Goal: Information Seeking & Learning: Learn about a topic

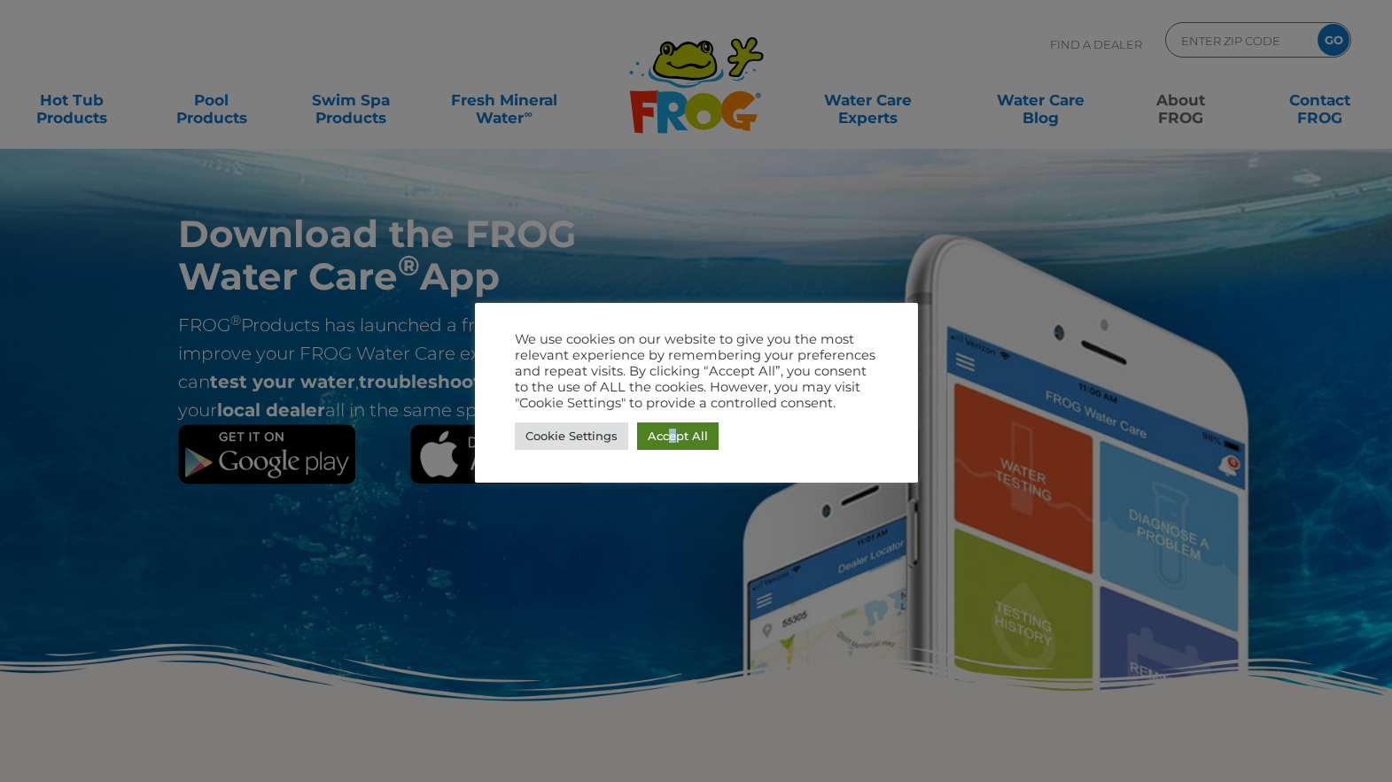
click at [673, 445] on link "Accept All" at bounding box center [678, 436] width 82 height 27
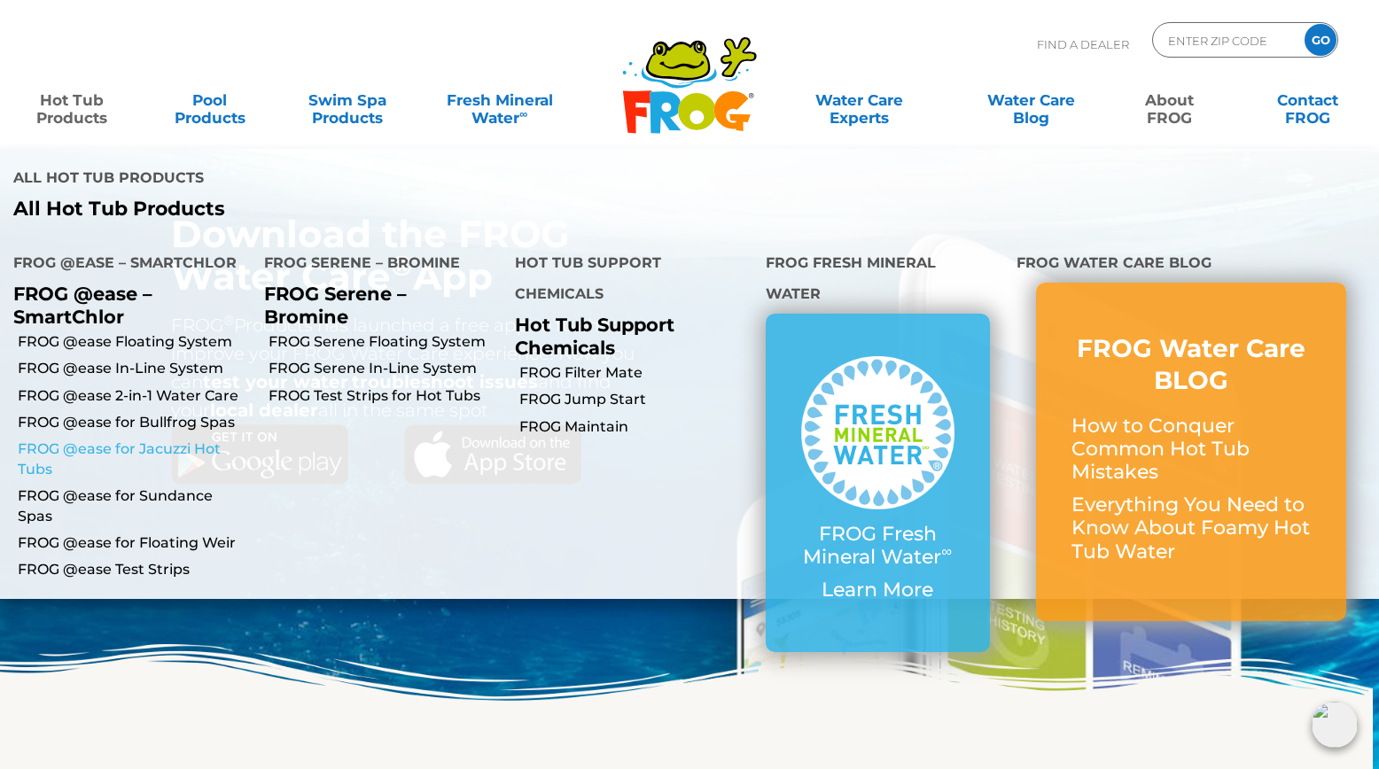
click at [179, 440] on link "FROG @ease for Jacuzzi Hot Tubs" at bounding box center [134, 460] width 233 height 40
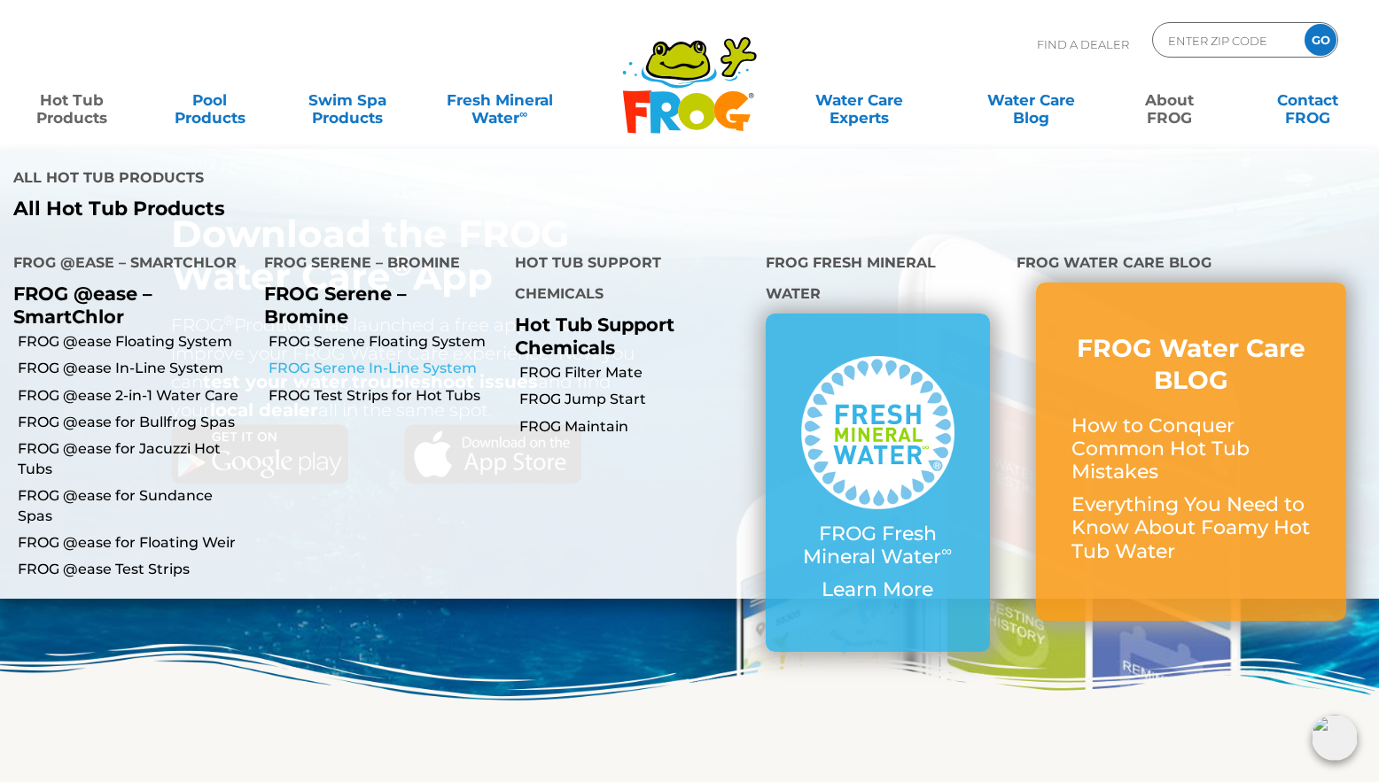
click at [444, 359] on link "FROG Serene In-Line System" at bounding box center [384, 368] width 233 height 19
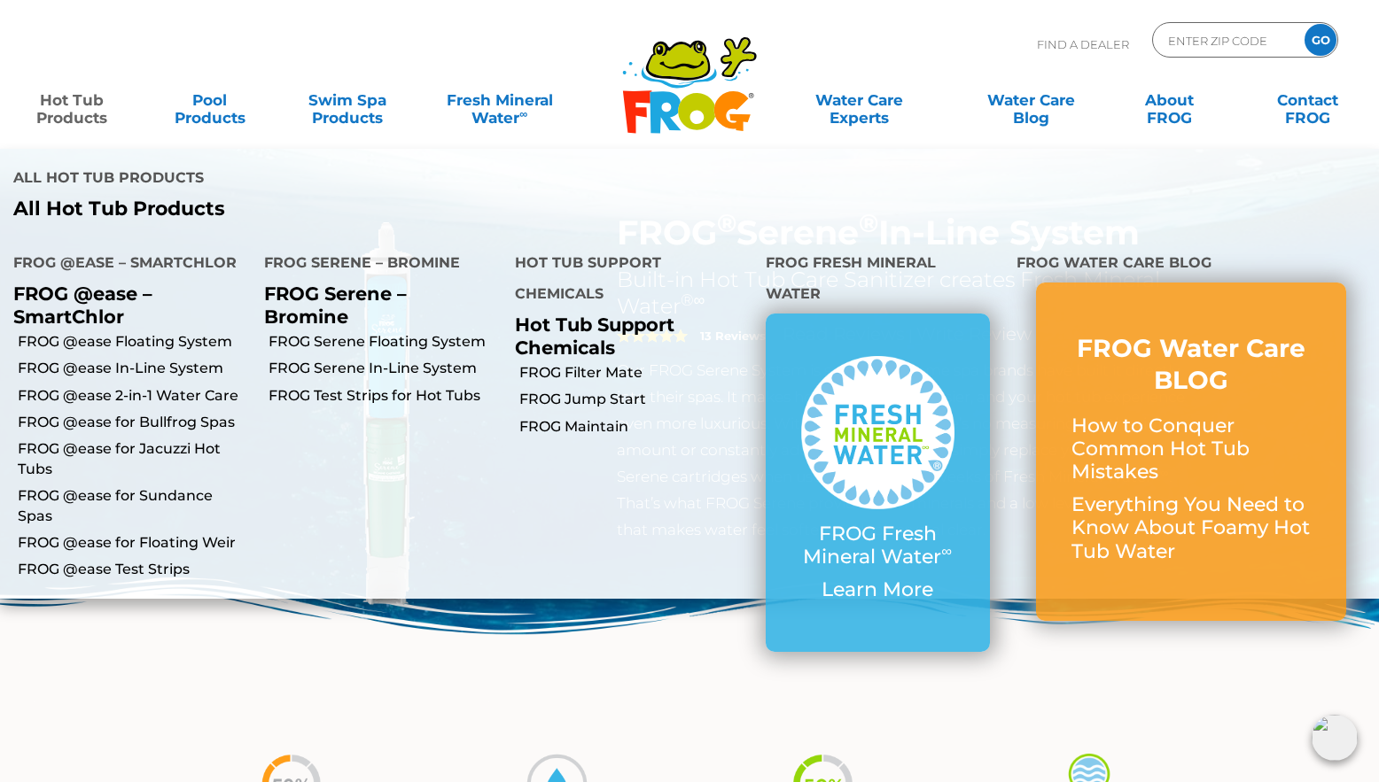
click at [94, 118] on link "Hot Tub Products" at bounding box center [71, 99] width 107 height 35
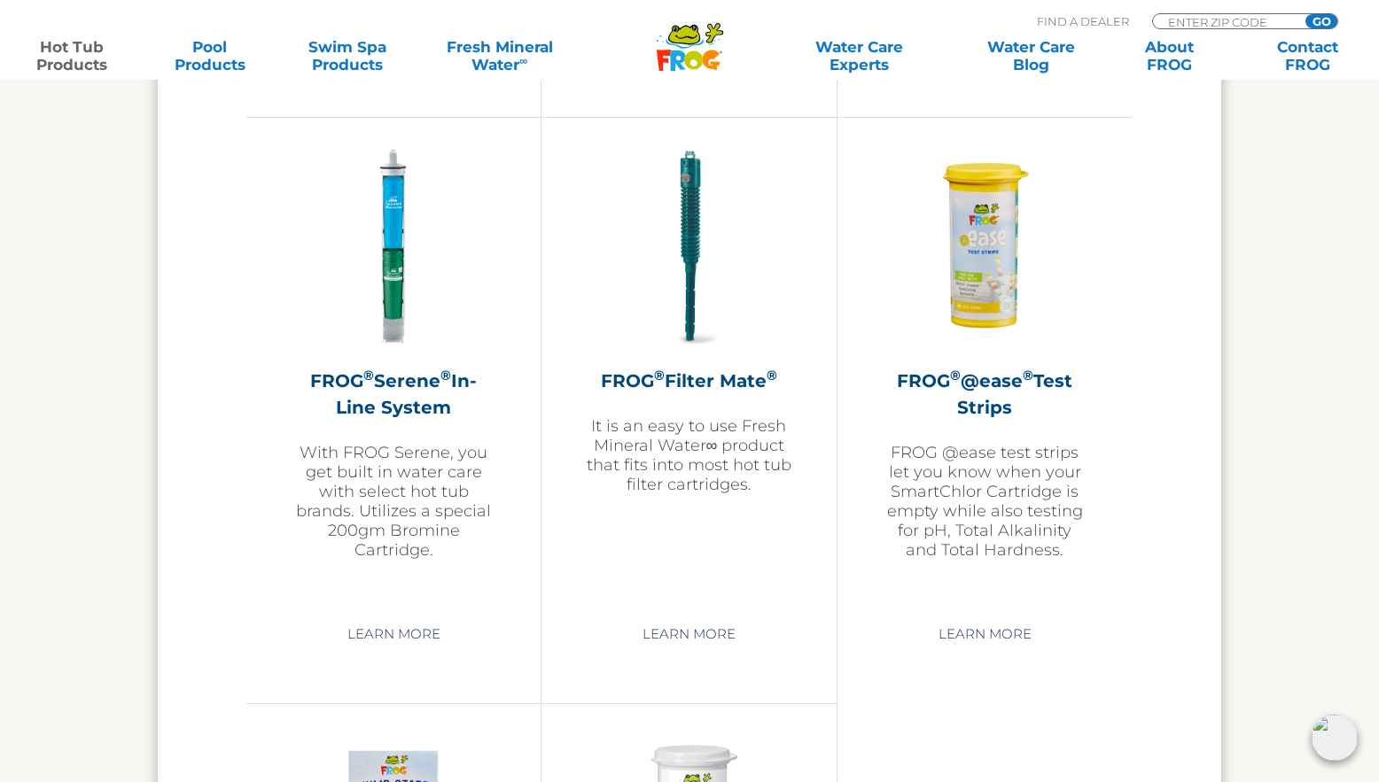
scroll to position [3883, 0]
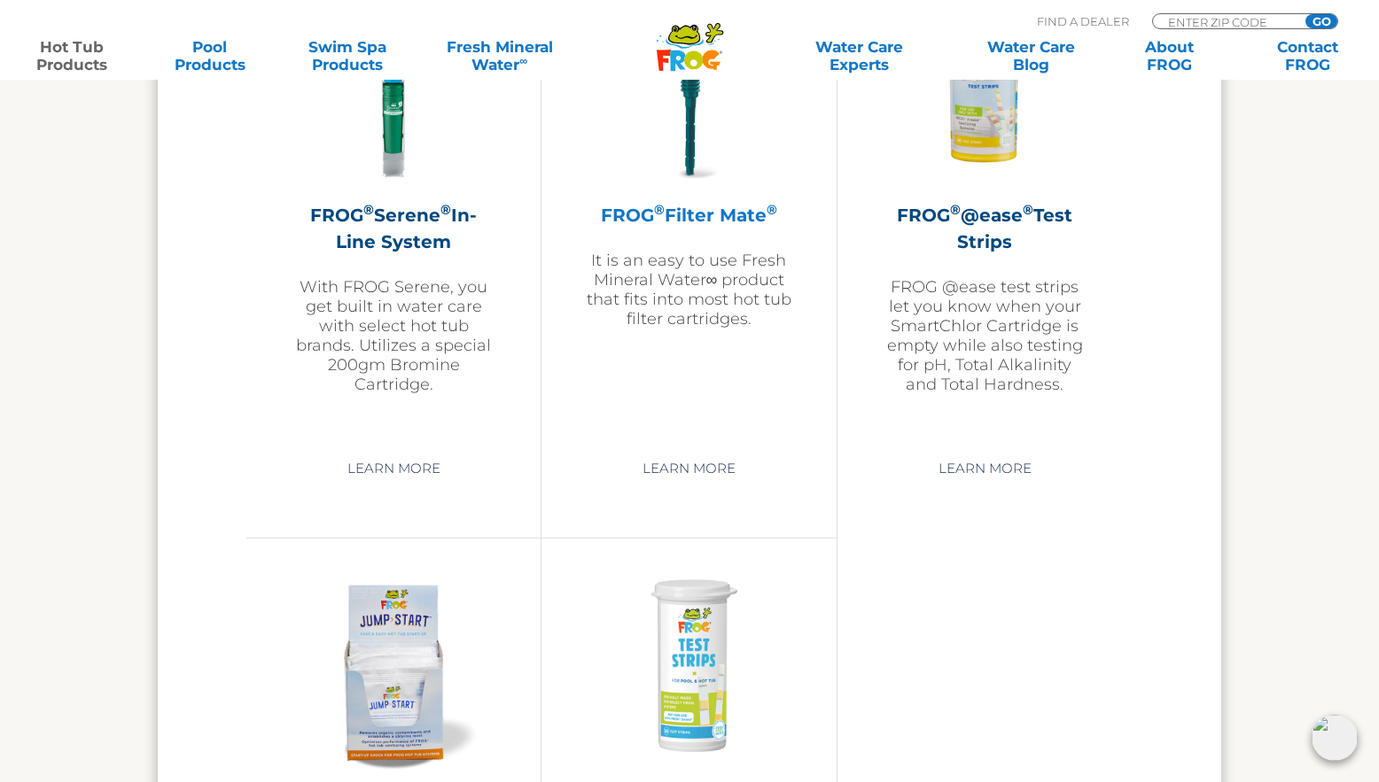
click at [680, 288] on p "It is an easy to use Fresh Mineral Water∞ product that fits into most hot tub f…" at bounding box center [689, 290] width 206 height 78
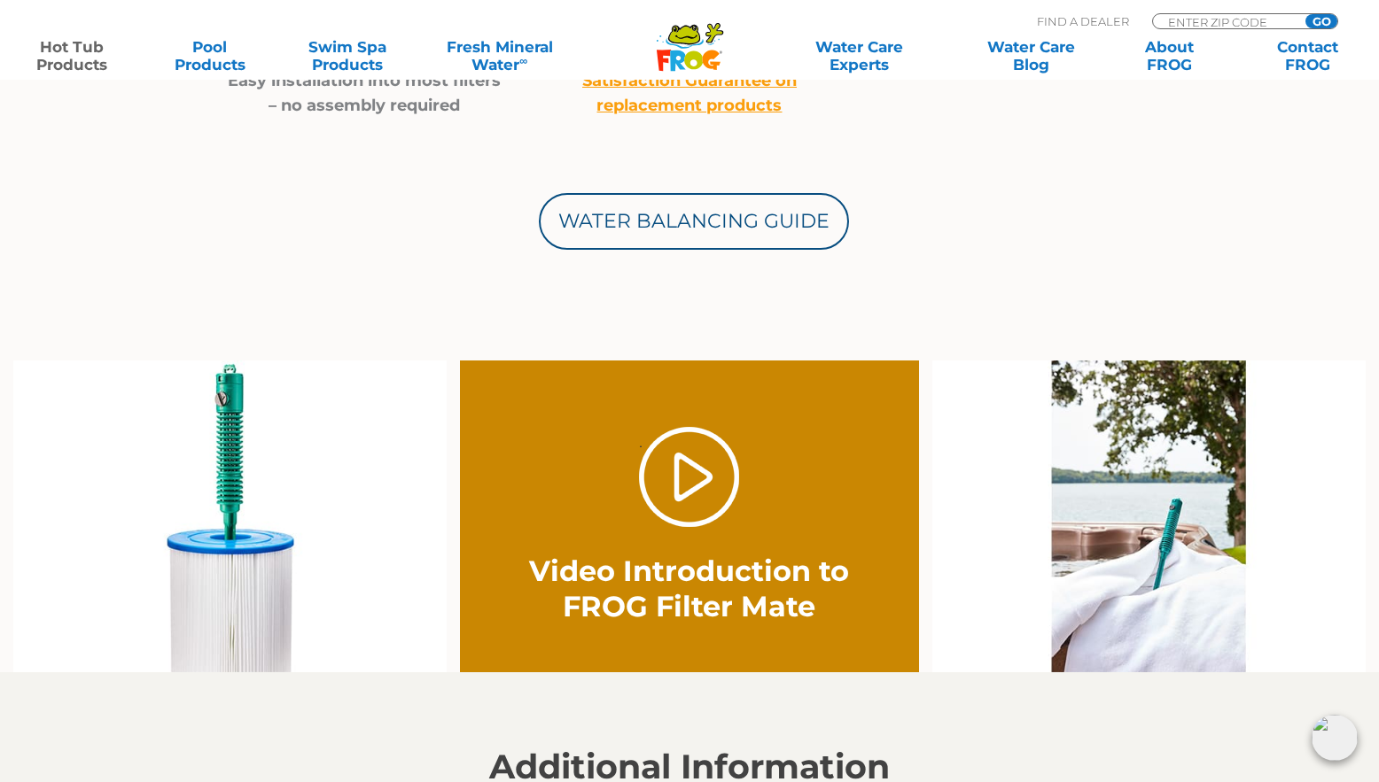
scroll to position [1034, 0]
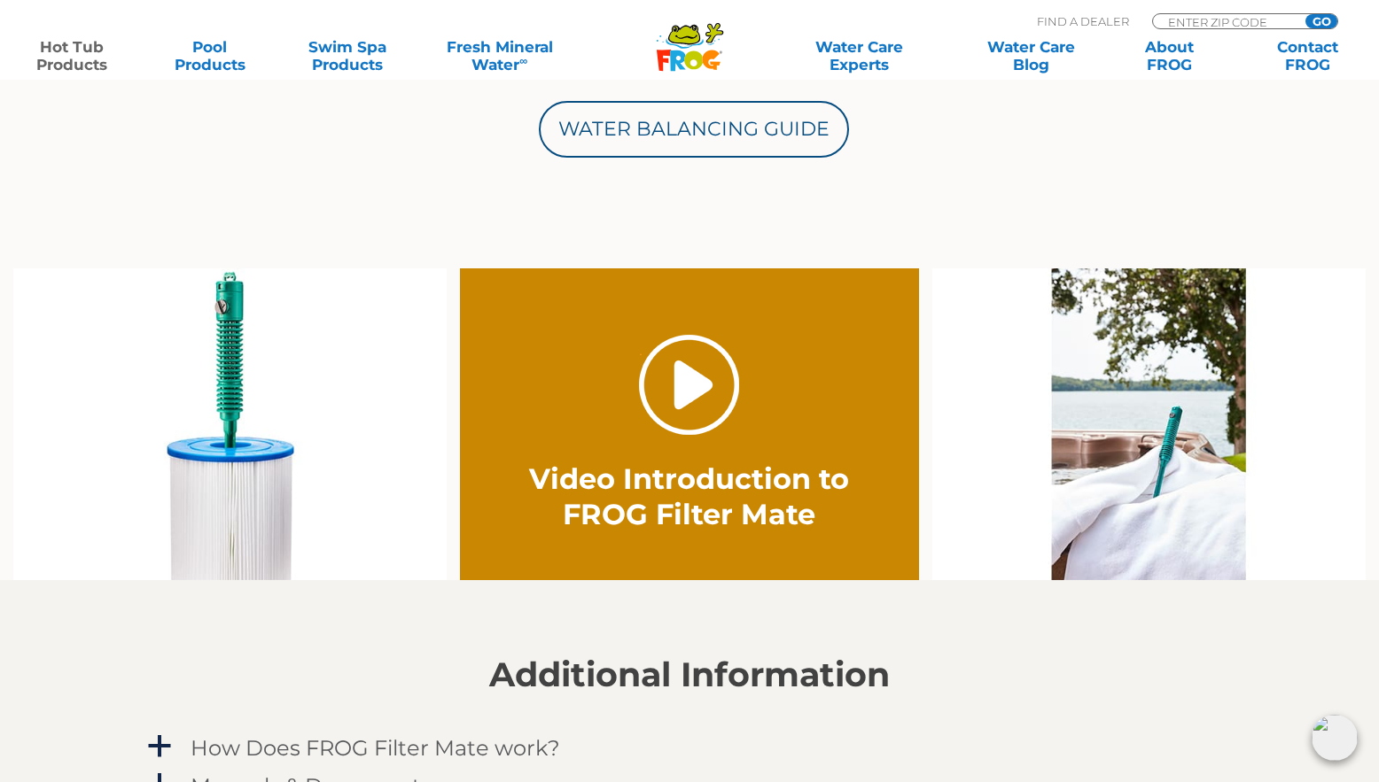
click at [678, 400] on link "." at bounding box center [689, 385] width 100 height 100
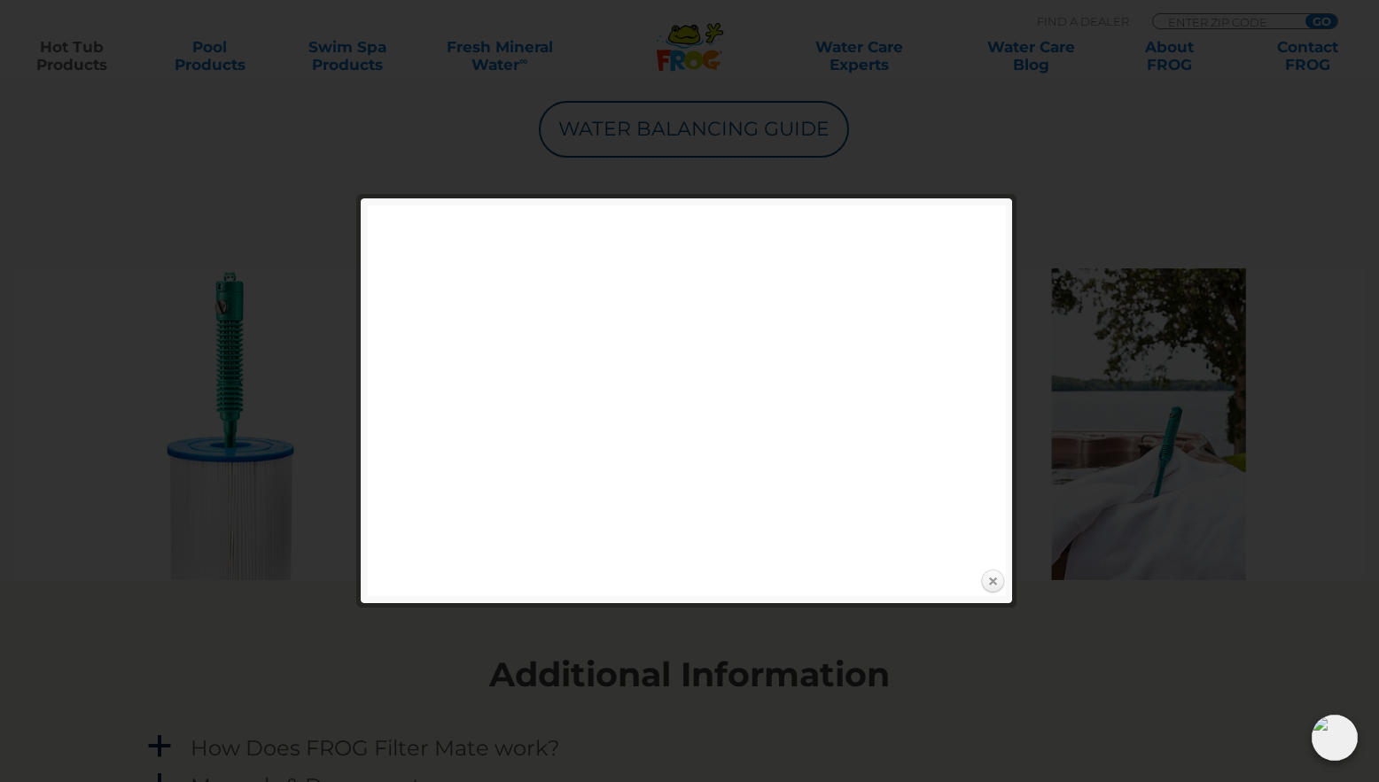
click at [991, 579] on link "Close" at bounding box center [992, 582] width 27 height 27
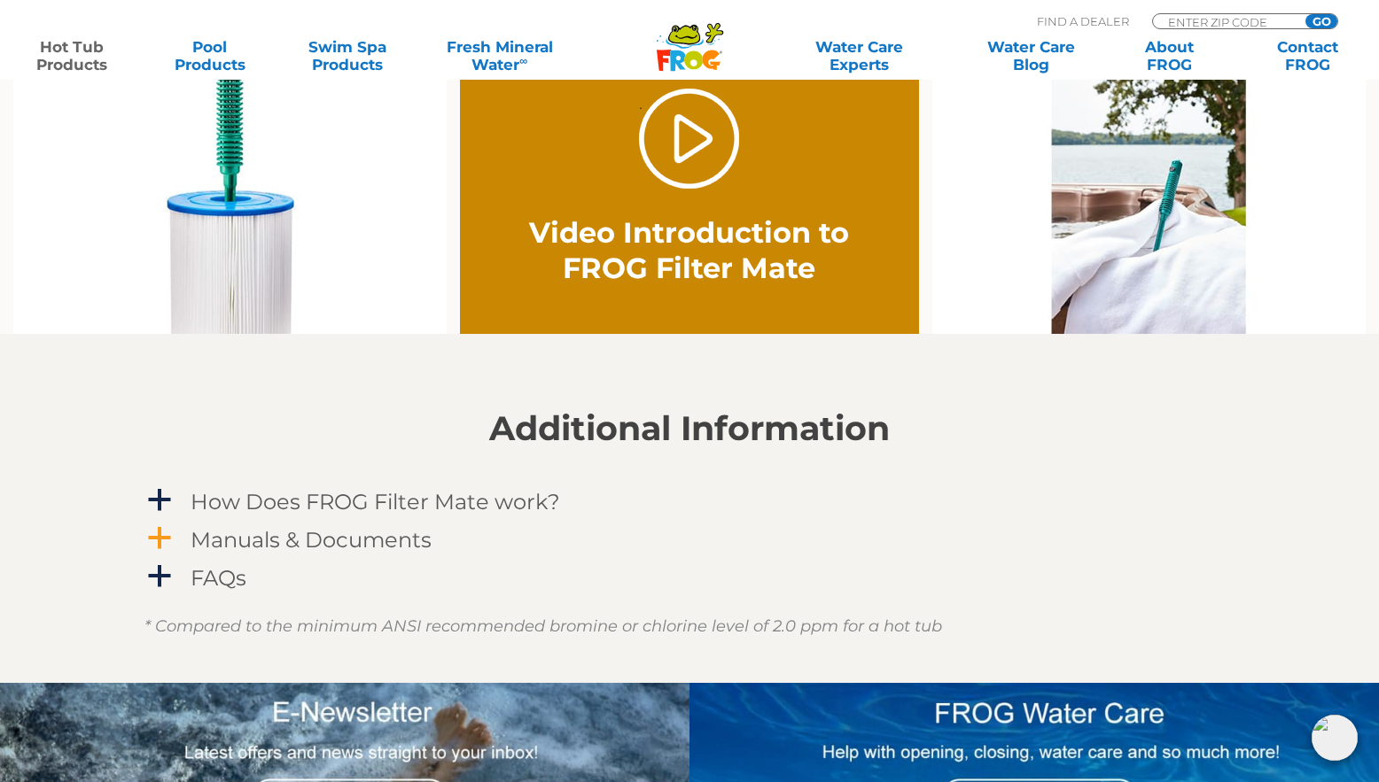
scroll to position [1329, 0]
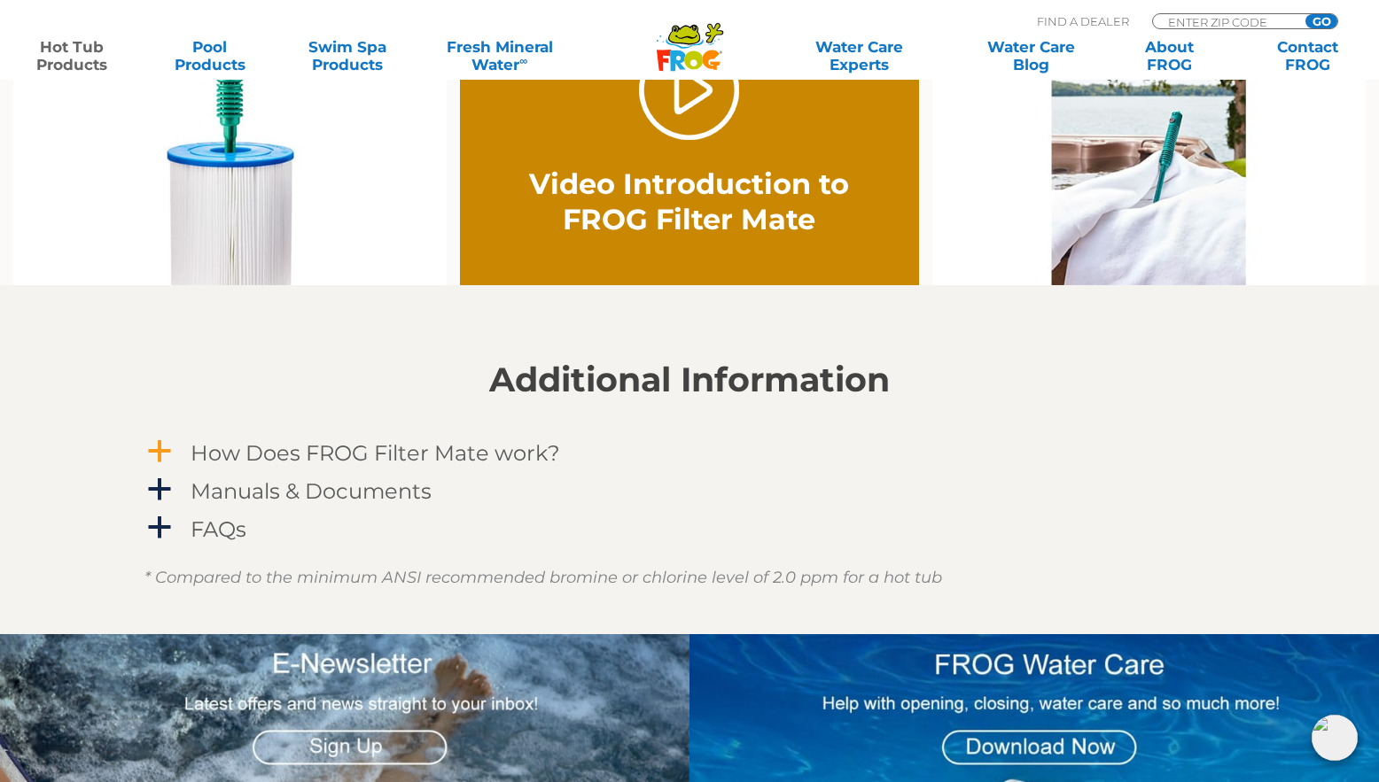
click at [149, 451] on span "a" at bounding box center [159, 452] width 27 height 27
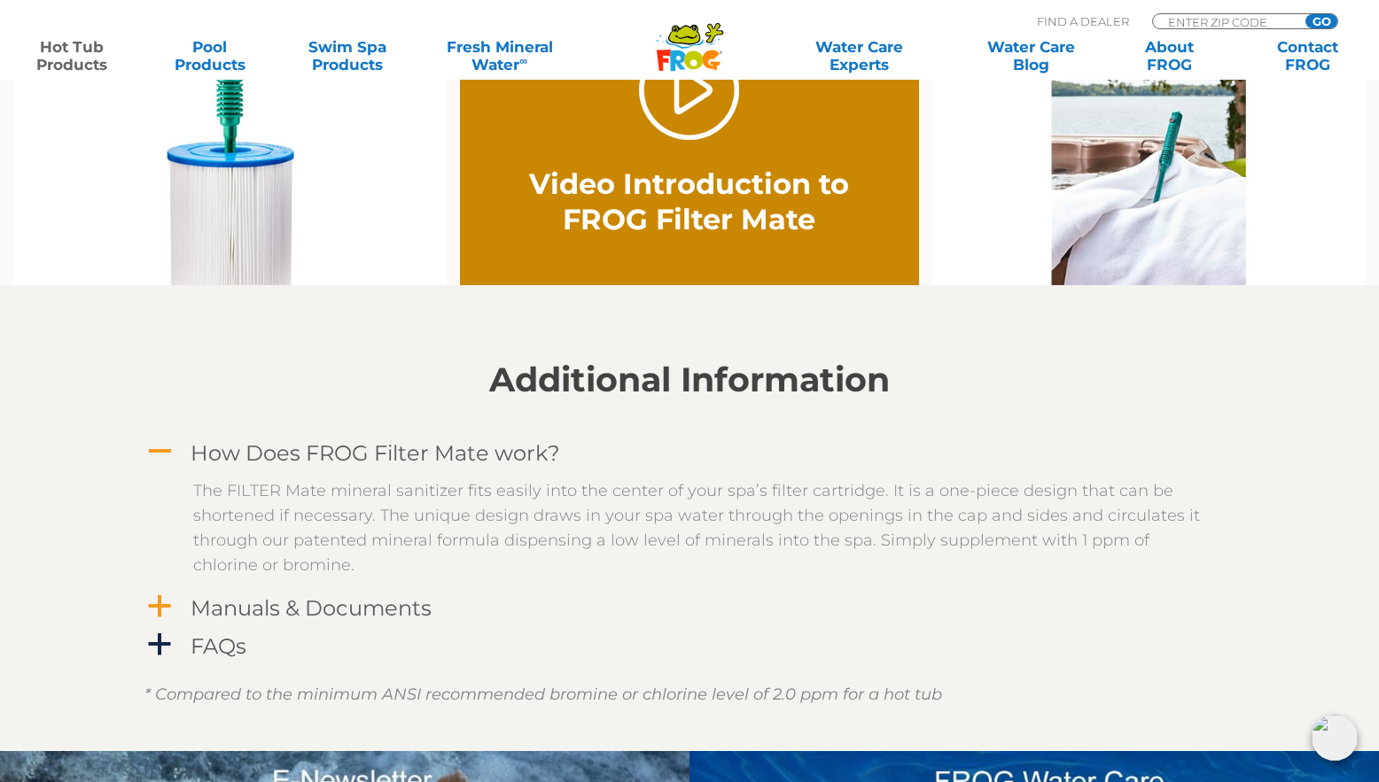
click at [160, 609] on span "a" at bounding box center [159, 607] width 27 height 27
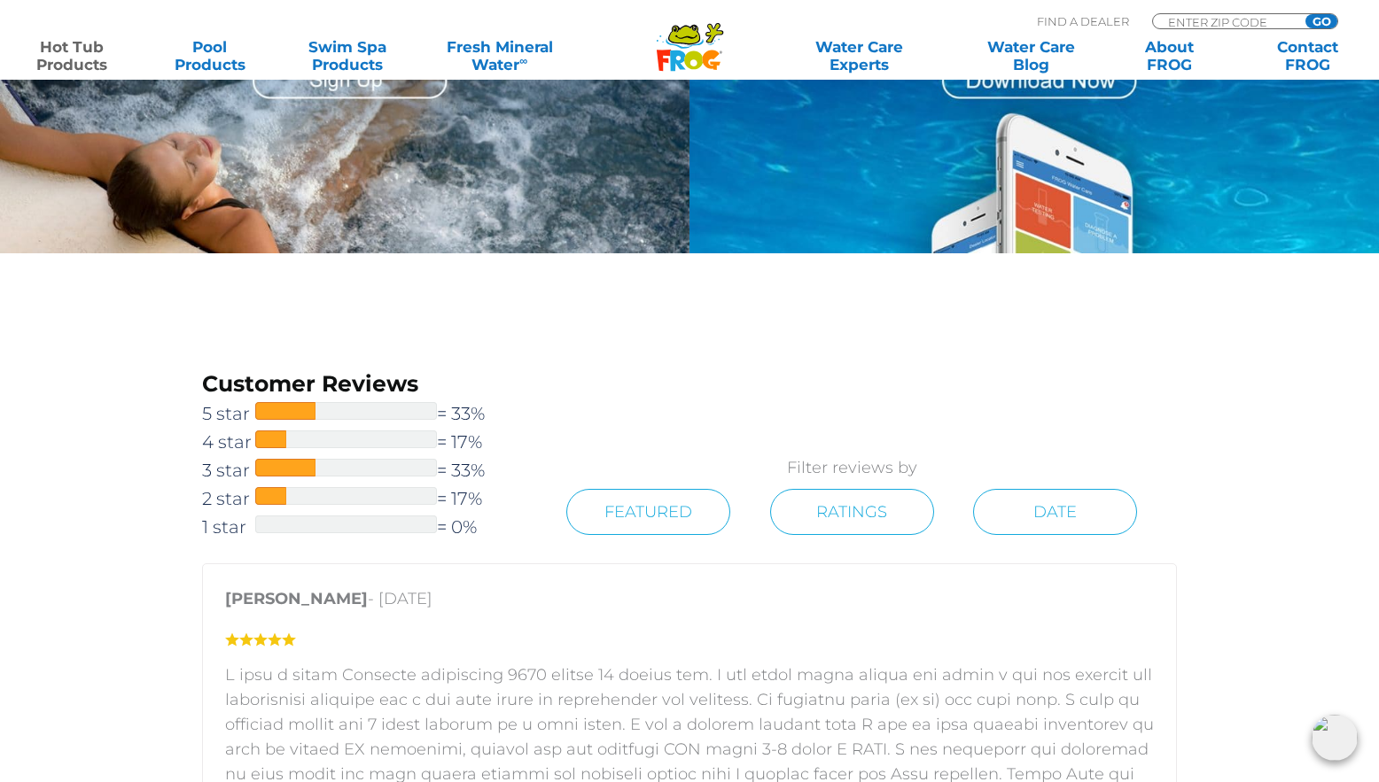
scroll to position [2510, 0]
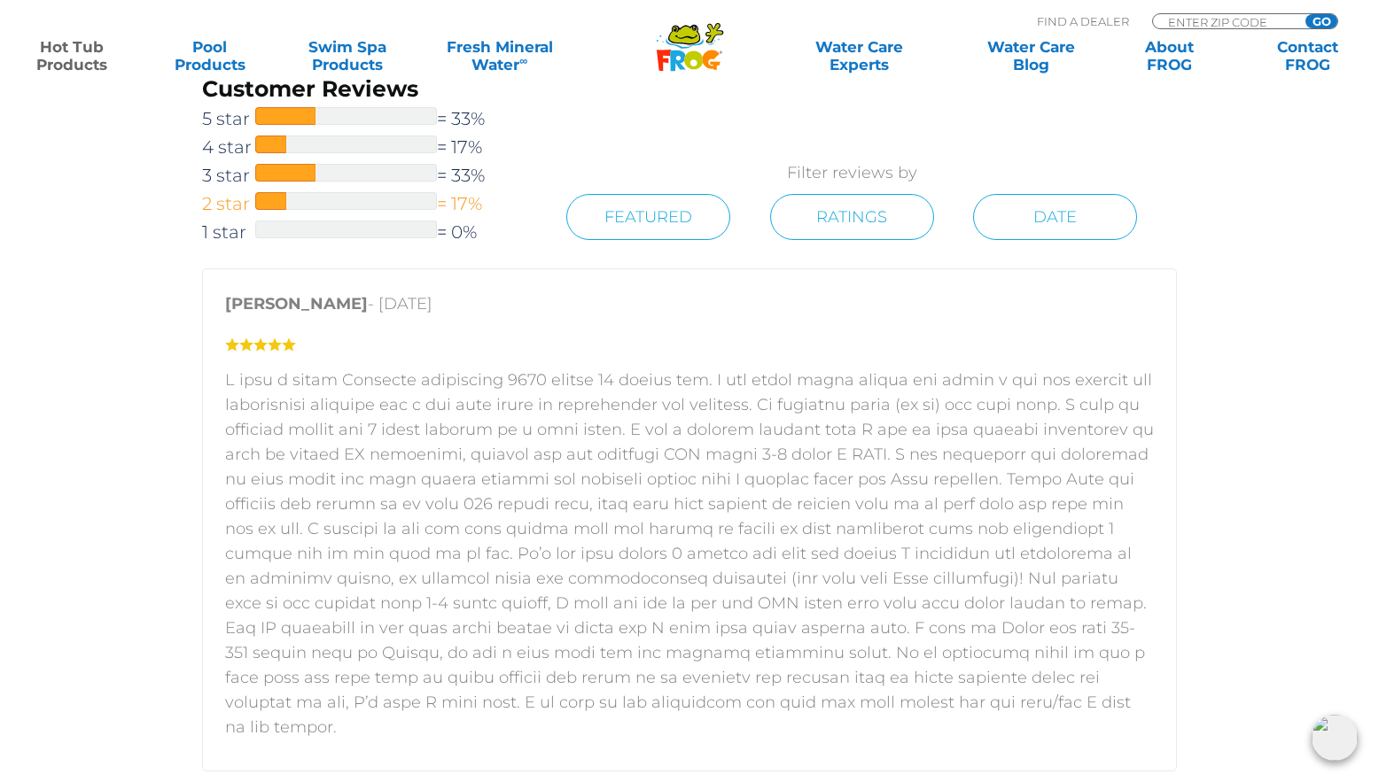
click at [355, 199] on div at bounding box center [346, 201] width 182 height 18
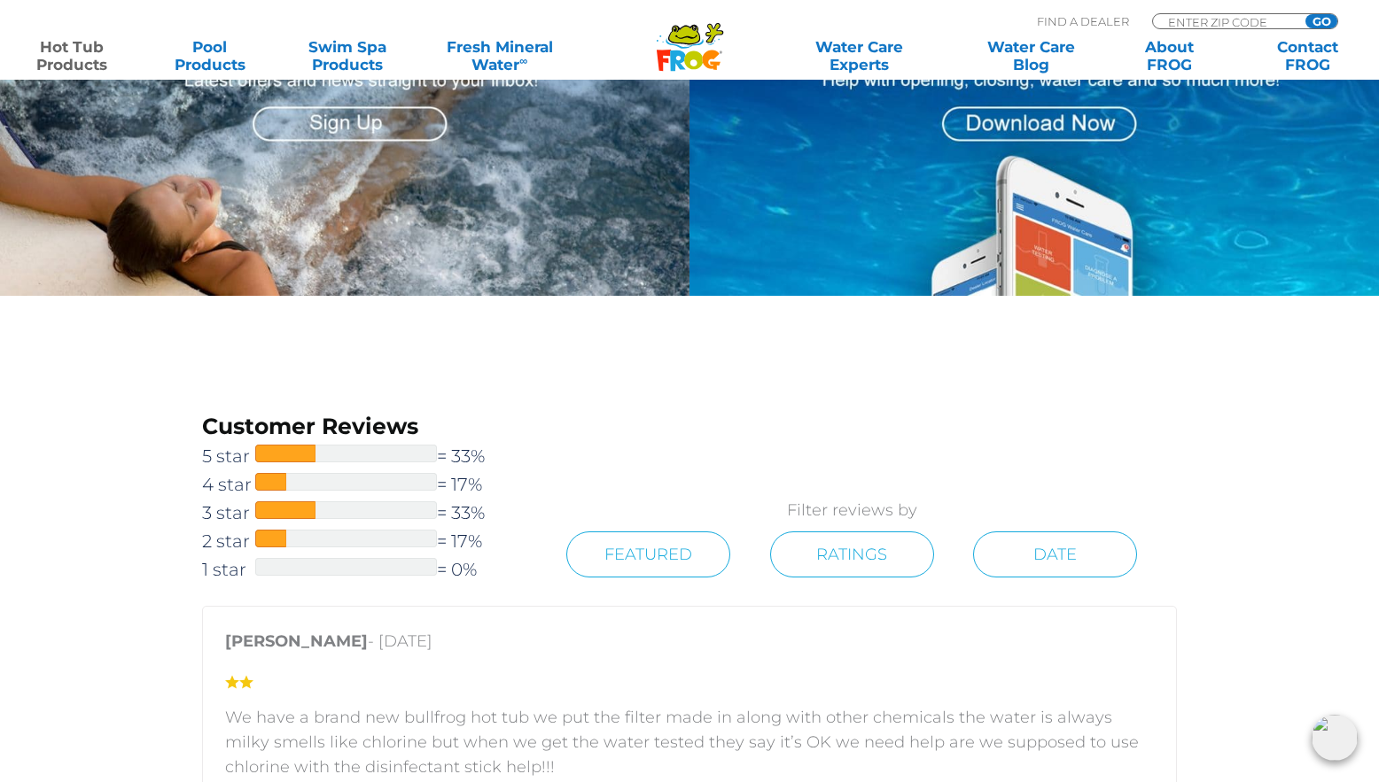
scroll to position [2141, 0]
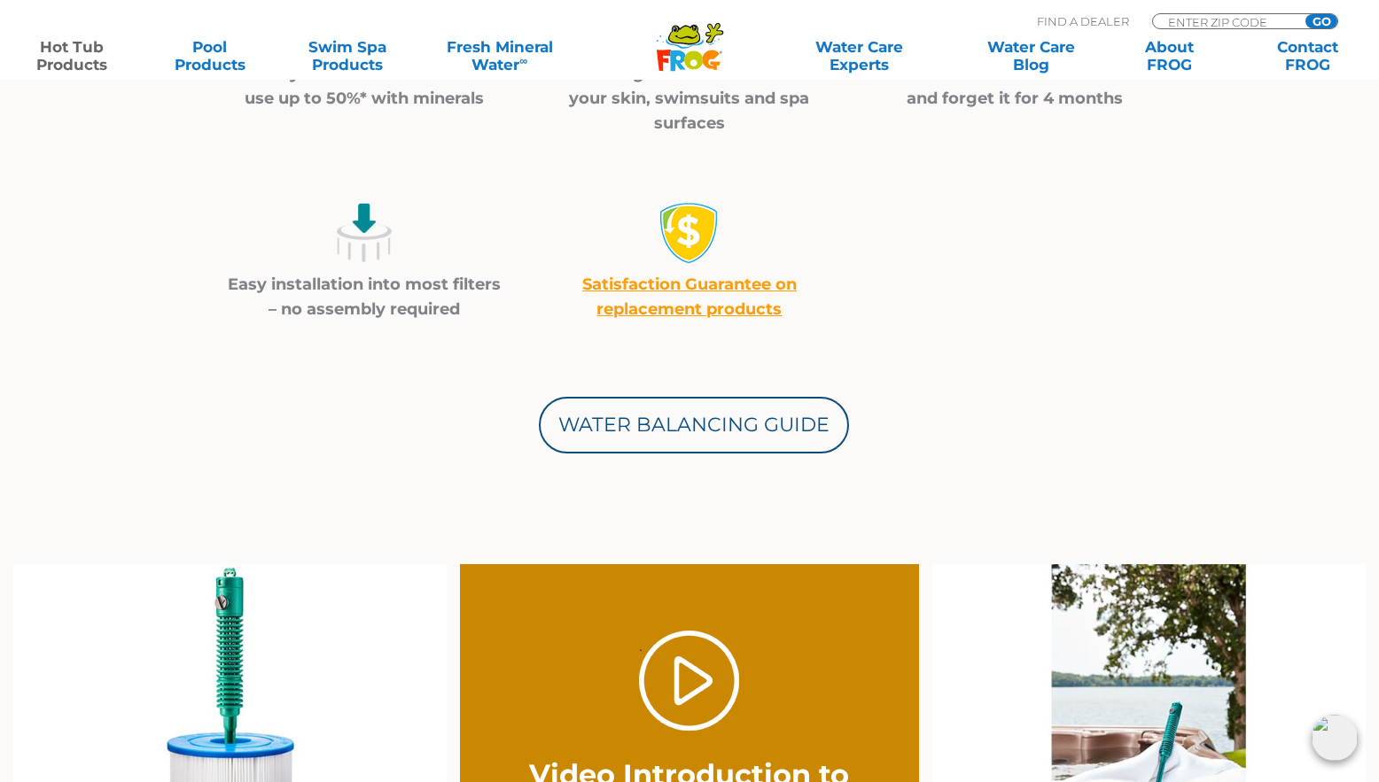
scroll to position [1034, 0]
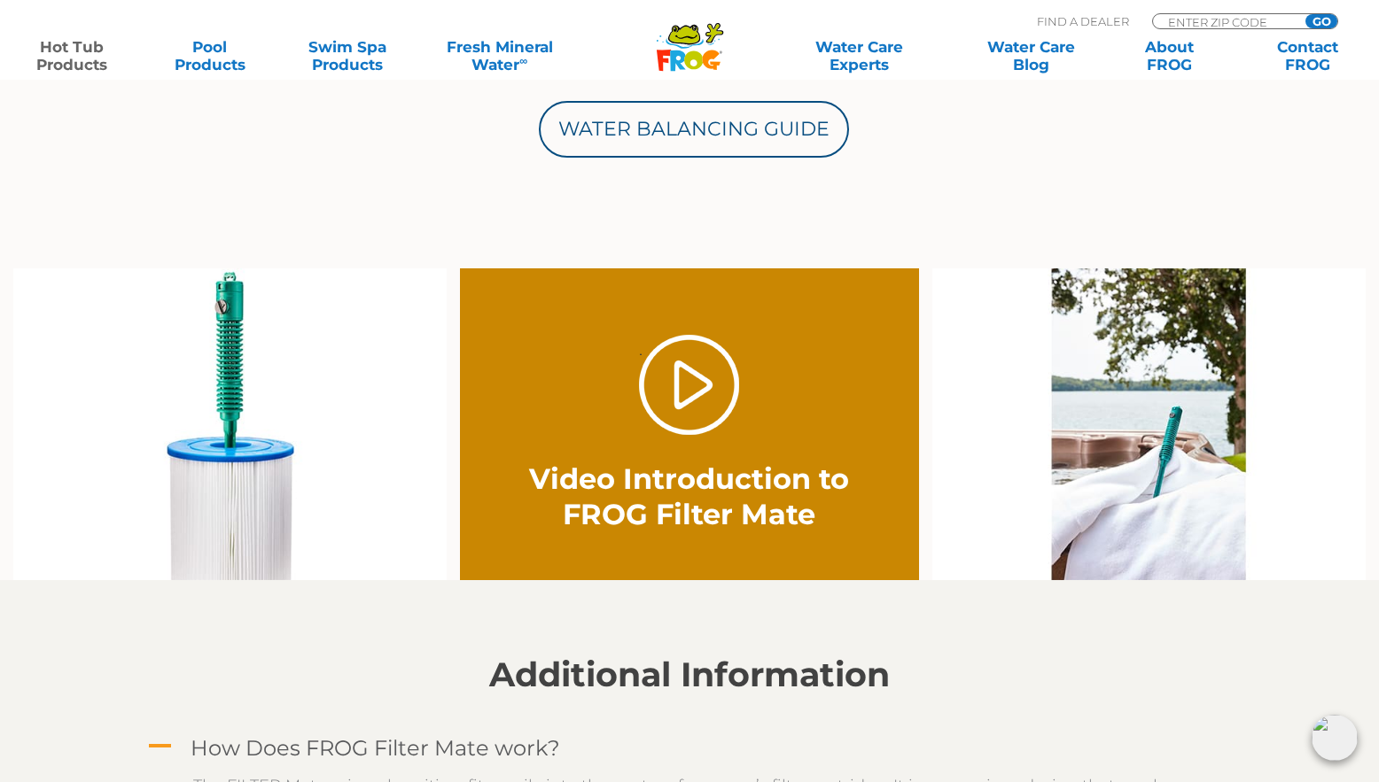
click at [236, 508] on img at bounding box center [229, 424] width 433 height 313
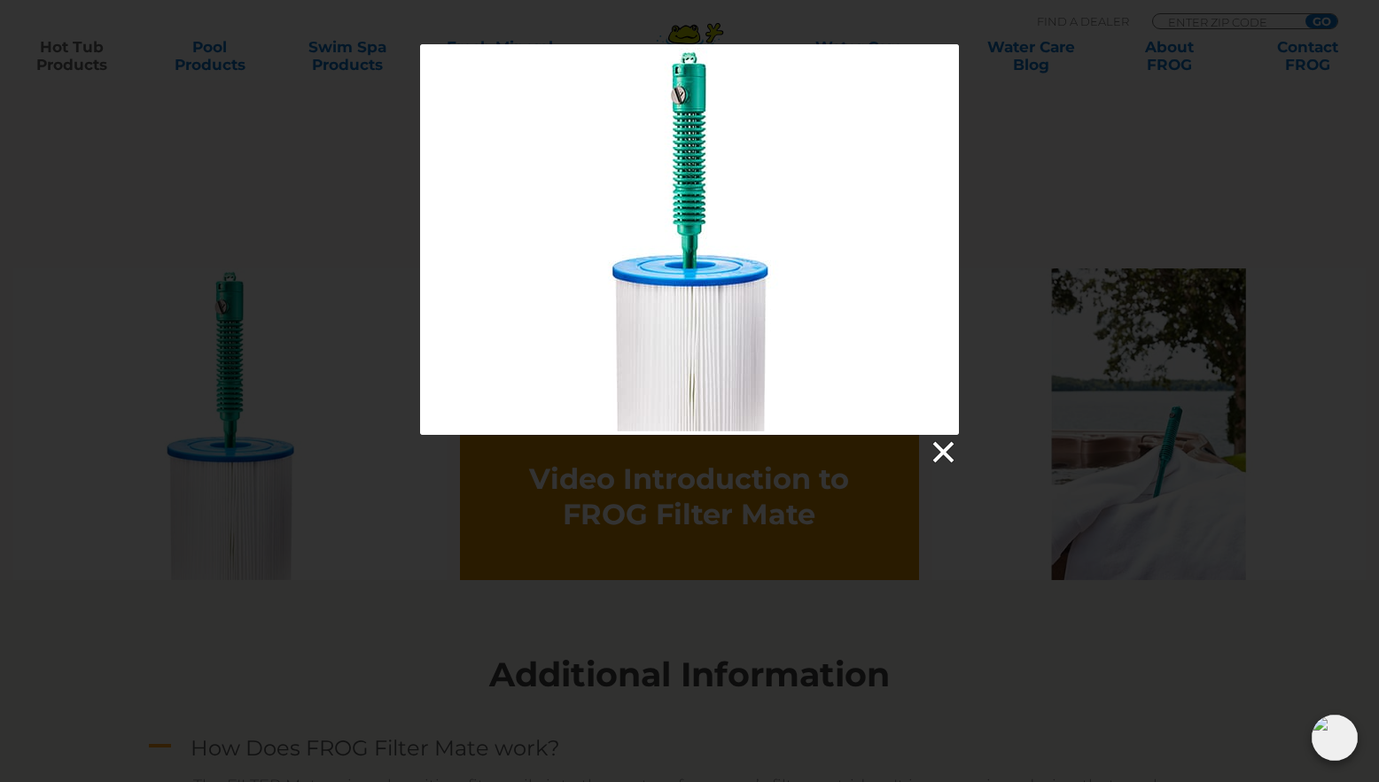
click at [945, 452] on link at bounding box center [942, 453] width 27 height 27
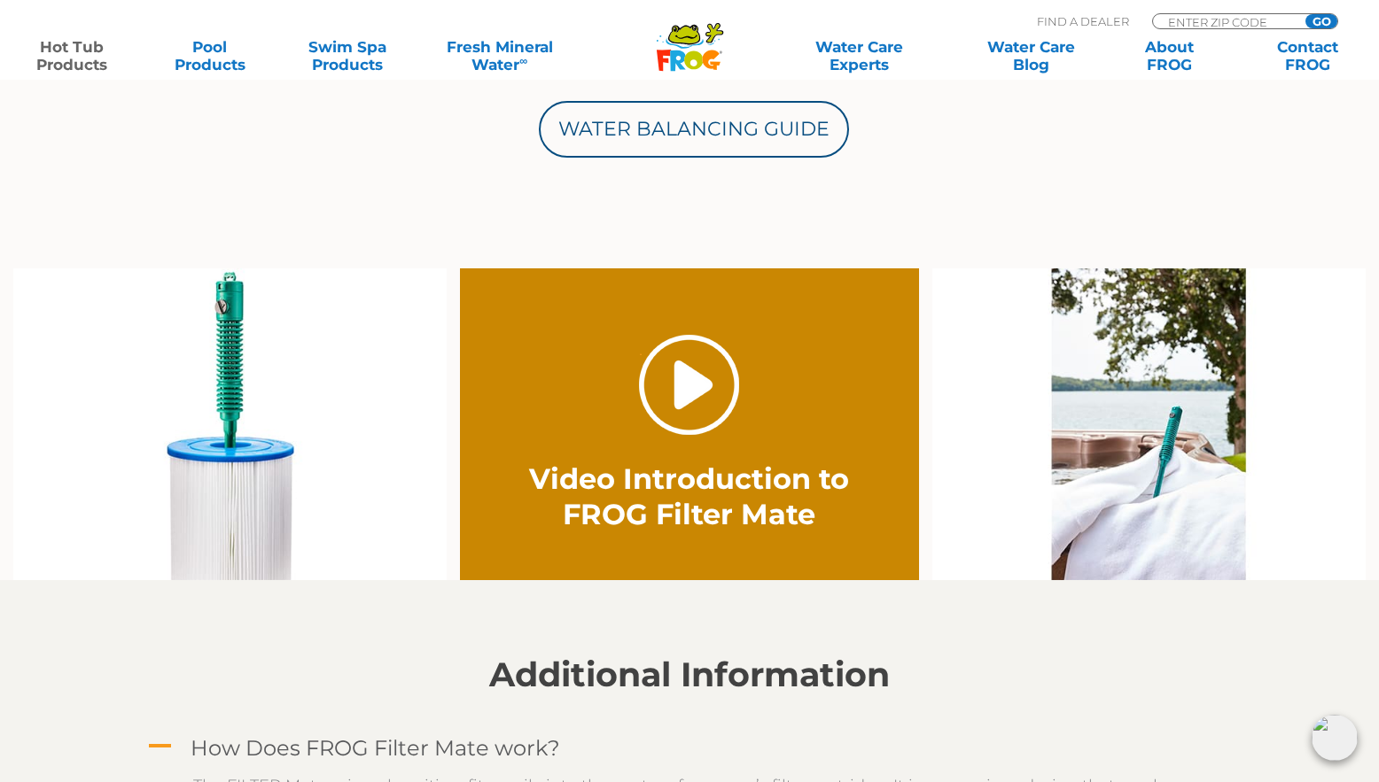
click at [723, 414] on link "." at bounding box center [689, 385] width 100 height 100
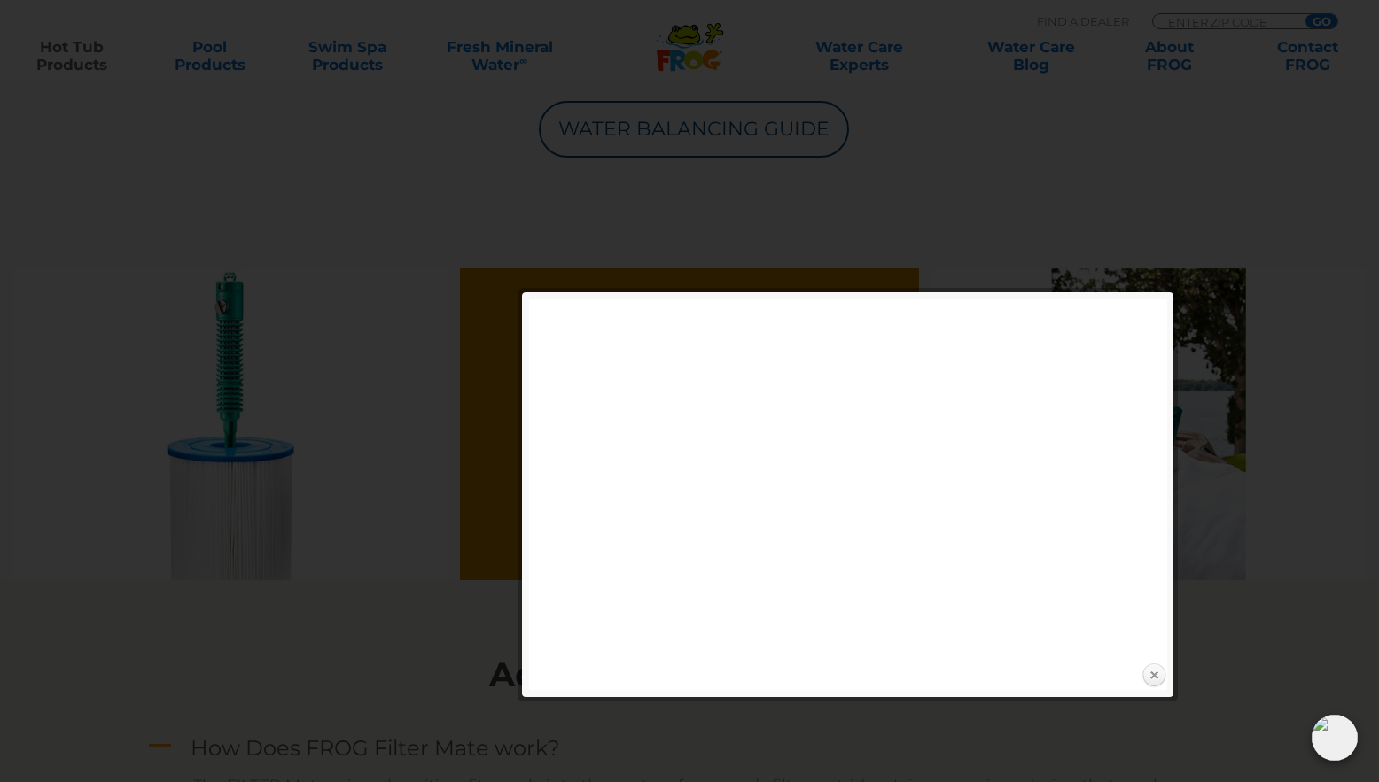
click at [1153, 670] on link "Close" at bounding box center [1153, 676] width 27 height 27
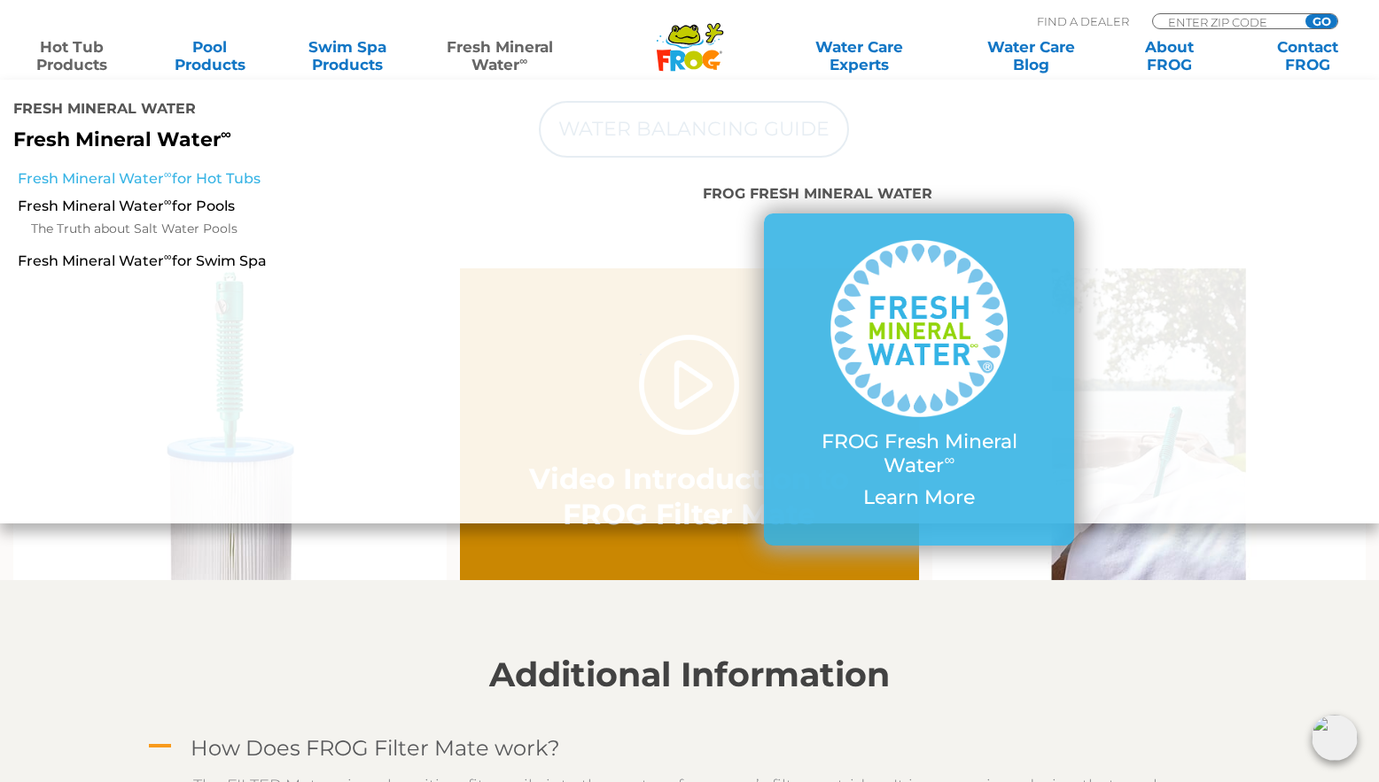
click at [227, 169] on link "Fresh Mineral Water ∞ for Hot Tubs" at bounding box center [239, 178] width 442 height 19
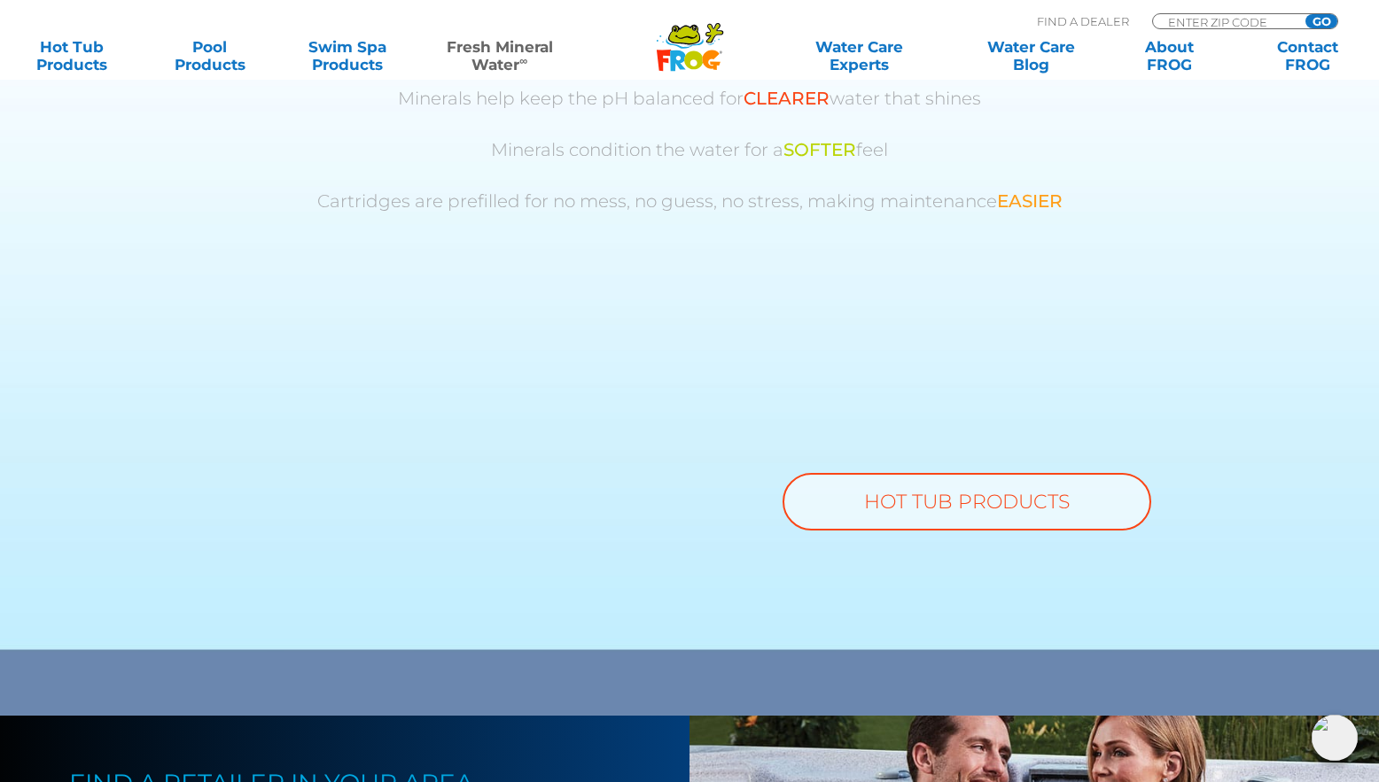
scroll to position [1181, 0]
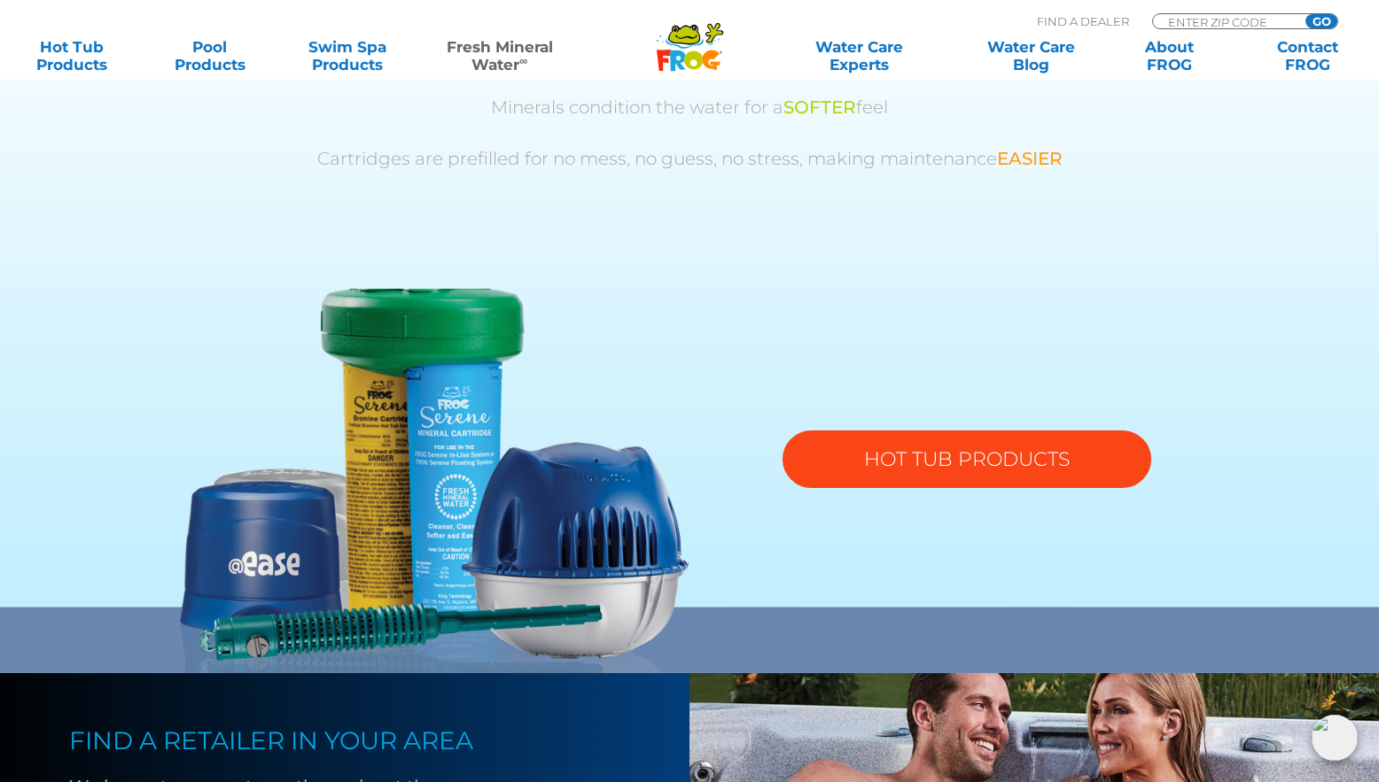
click at [959, 455] on link "HOT TUB PRODUCTS" at bounding box center [966, 460] width 369 height 58
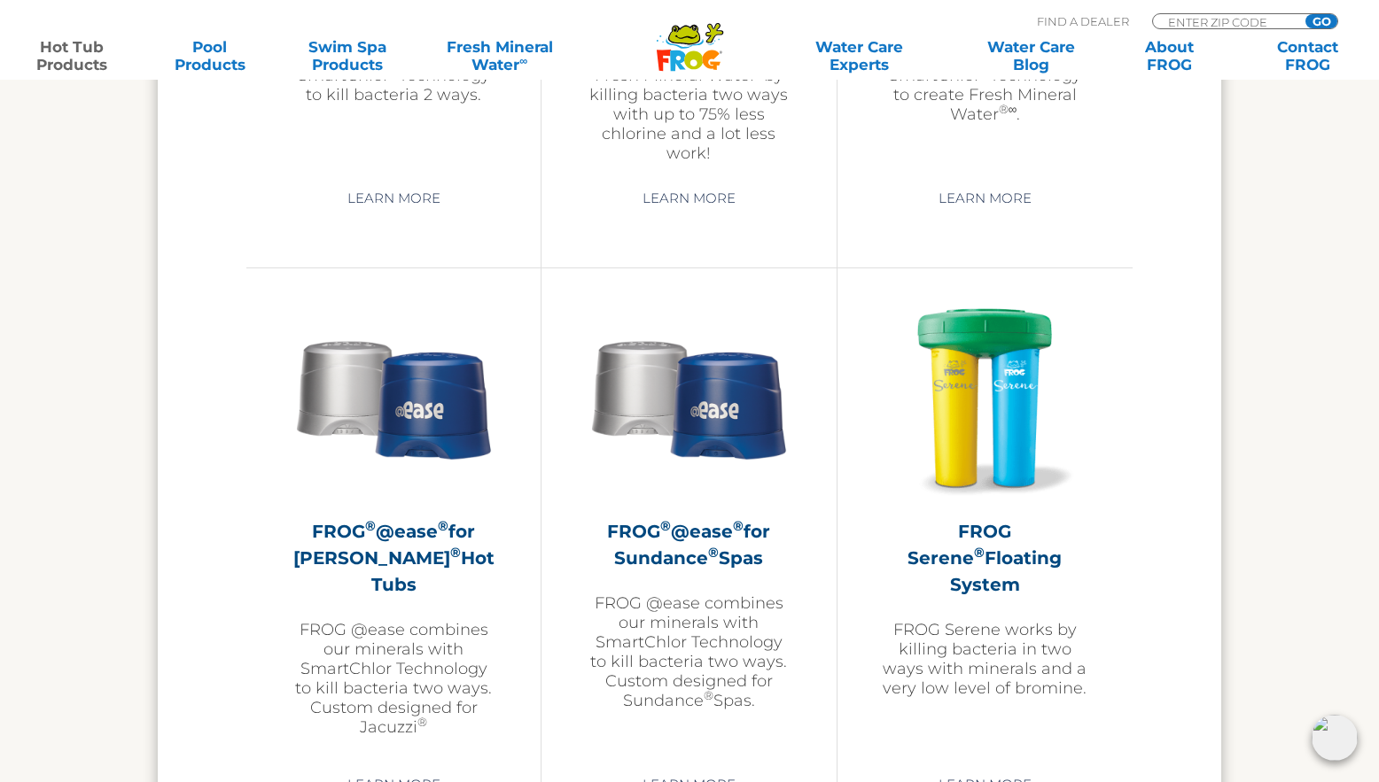
scroll to position [2658, 0]
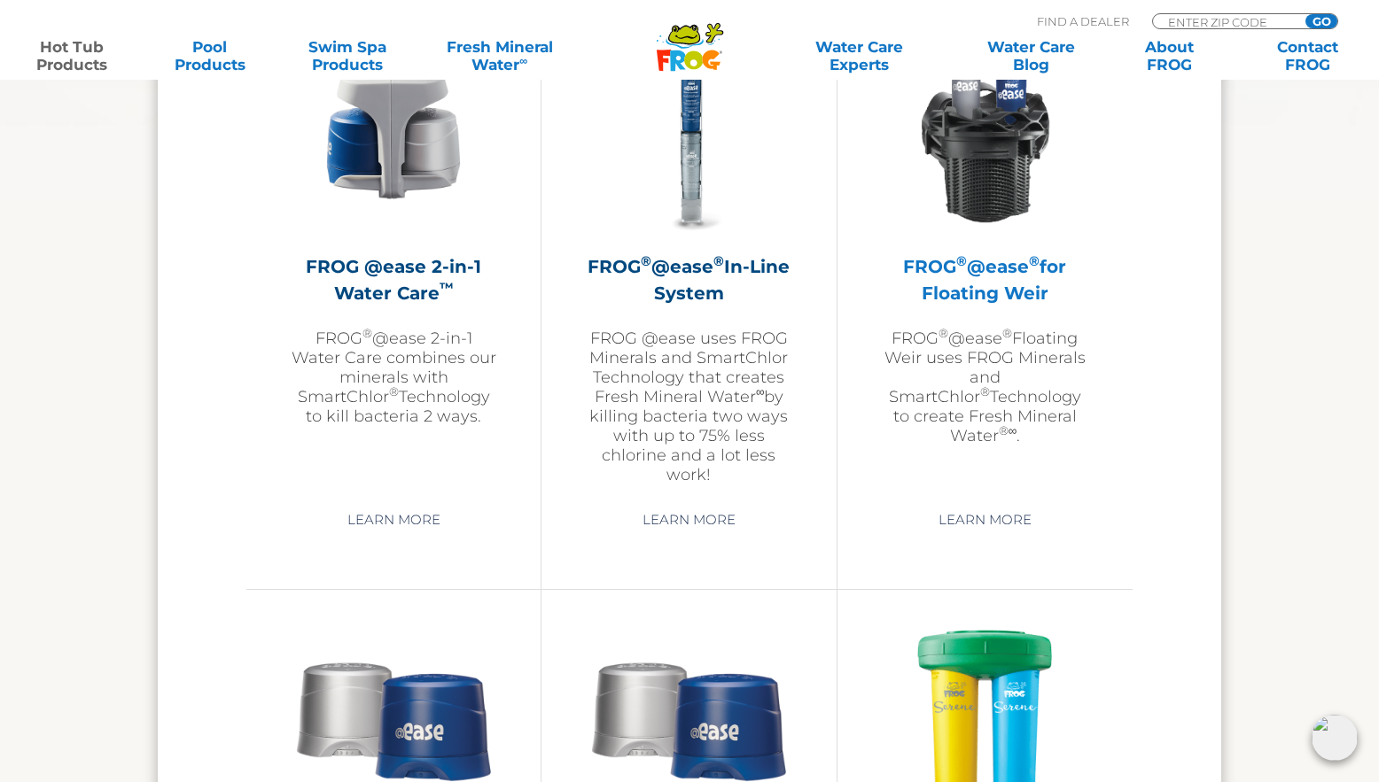
click at [989, 292] on h2 "FROG ® @ease ® for Floating Weir" at bounding box center [985, 279] width 206 height 53
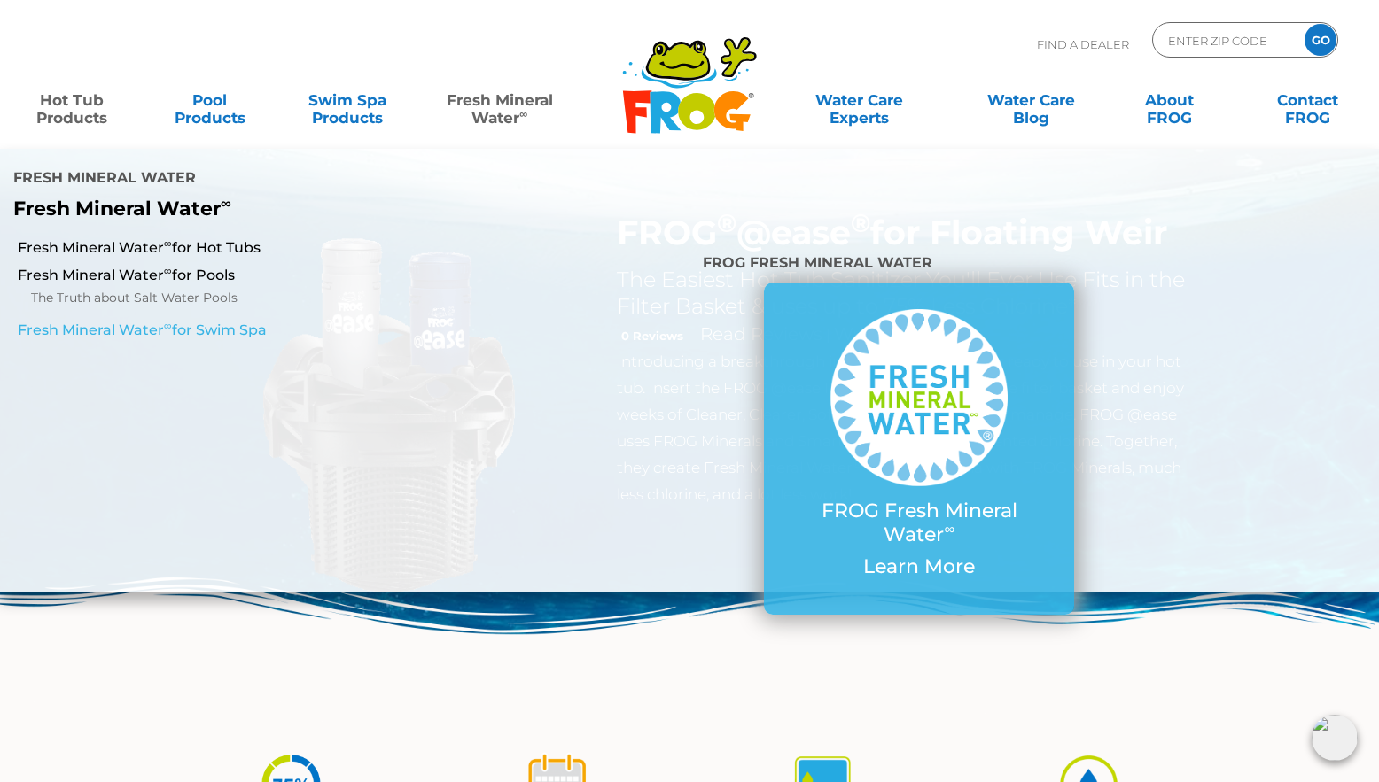
click at [147, 321] on link "Fresh Mineral Water ∞ for Swim Spa" at bounding box center [239, 330] width 442 height 19
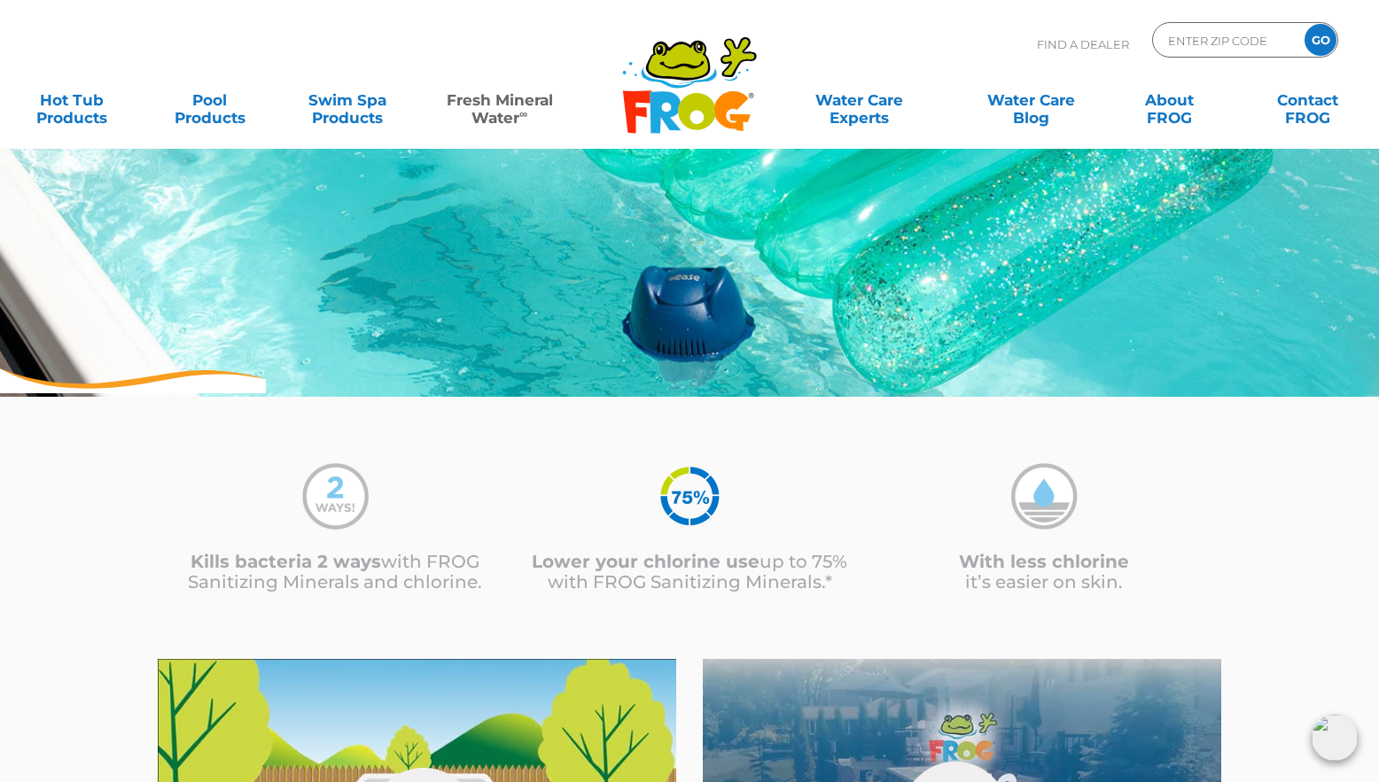
scroll to position [148, 0]
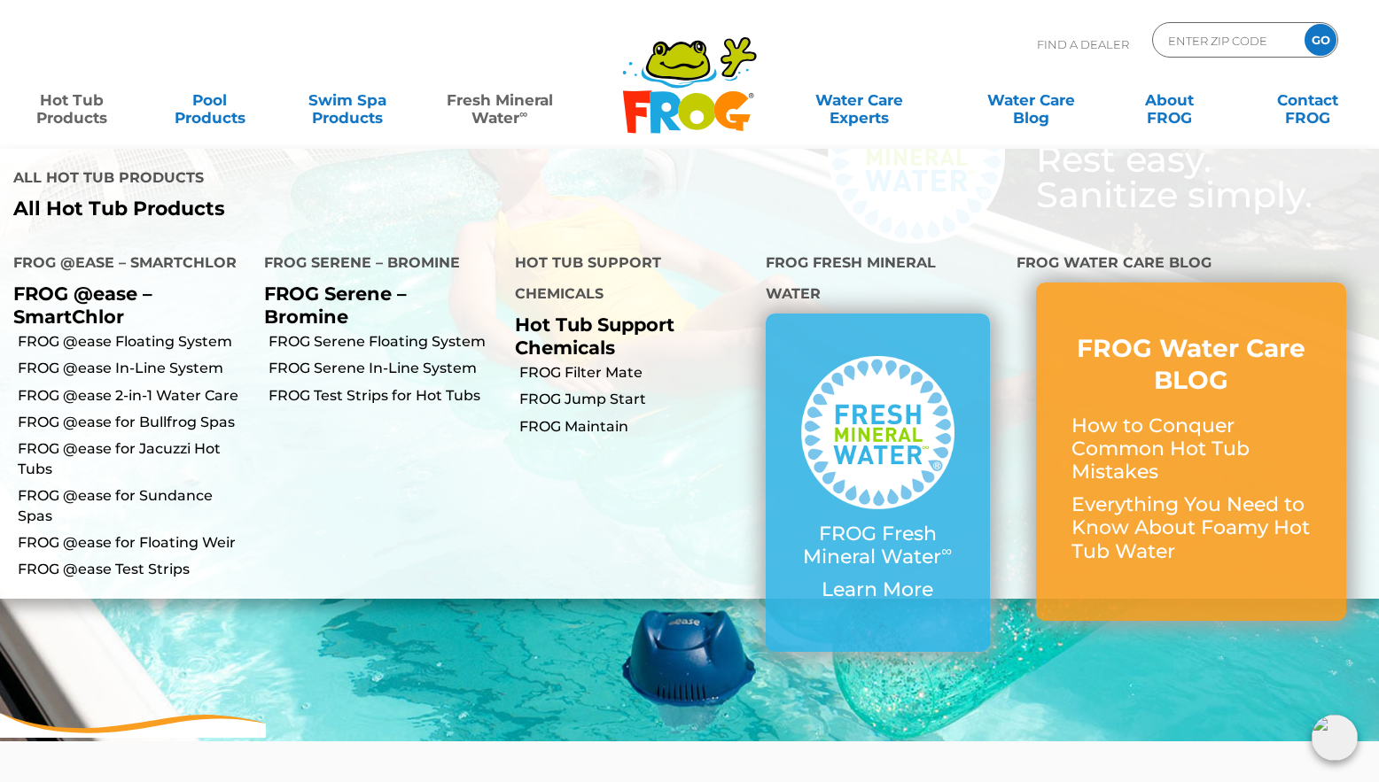
click at [69, 112] on link "Hot Tub Products" at bounding box center [71, 99] width 107 height 35
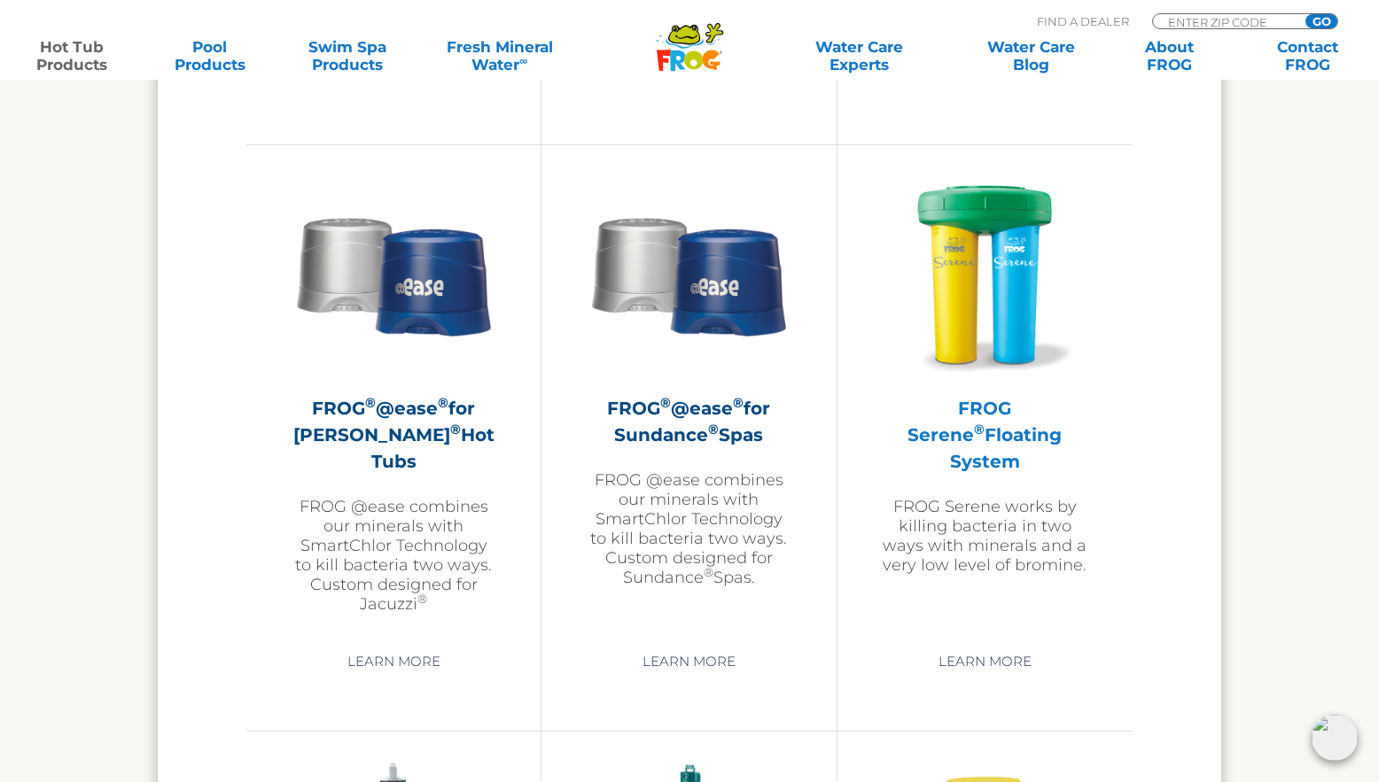
scroll to position [3101, 0]
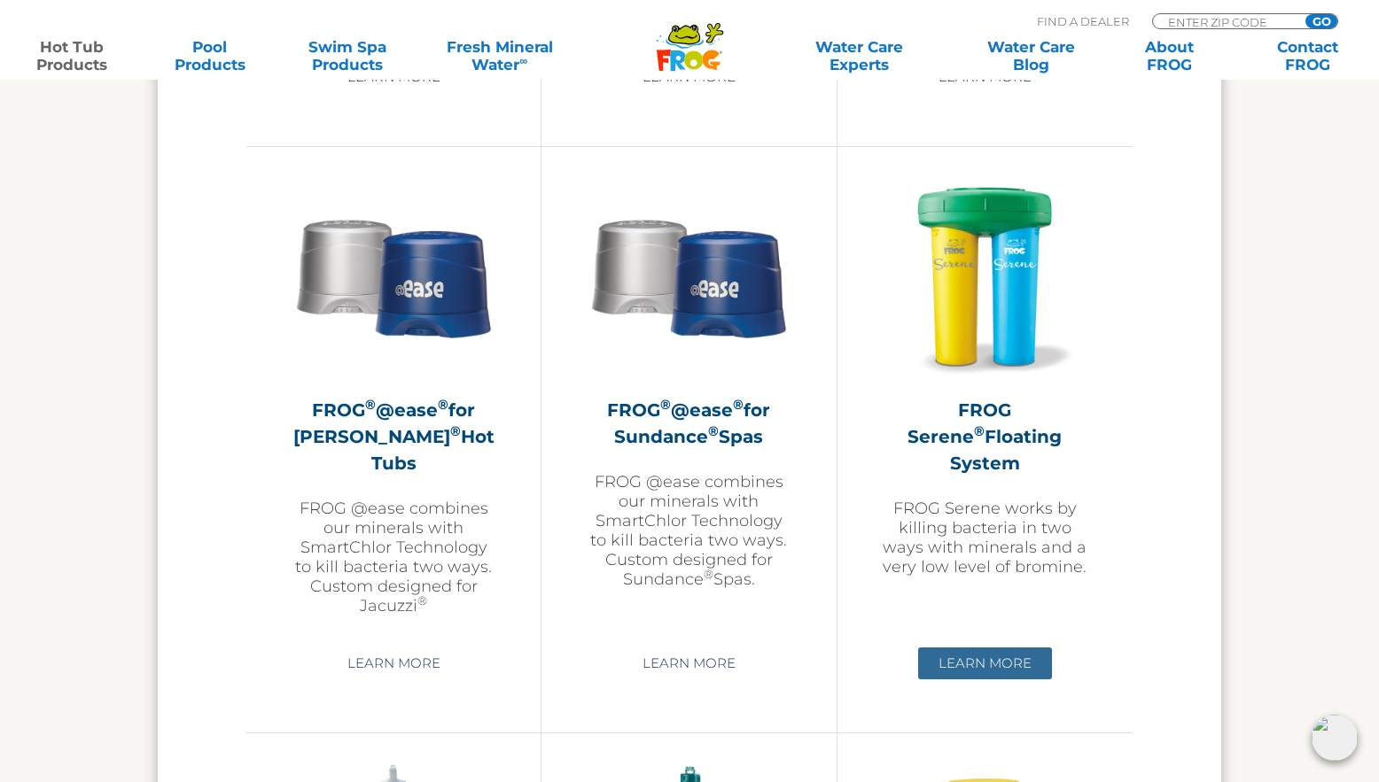
click at [1000, 668] on link "Learn More" at bounding box center [985, 664] width 134 height 32
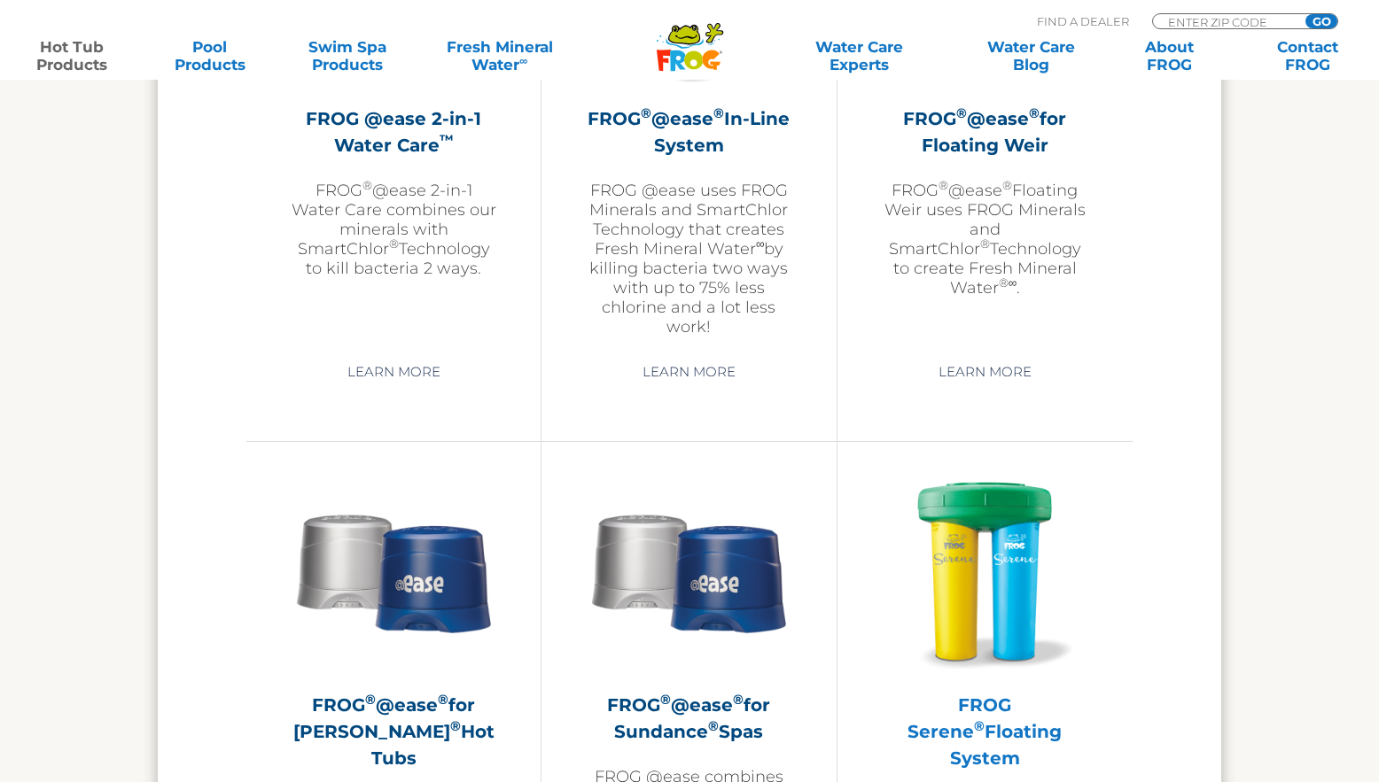
scroll to position [2510, 0]
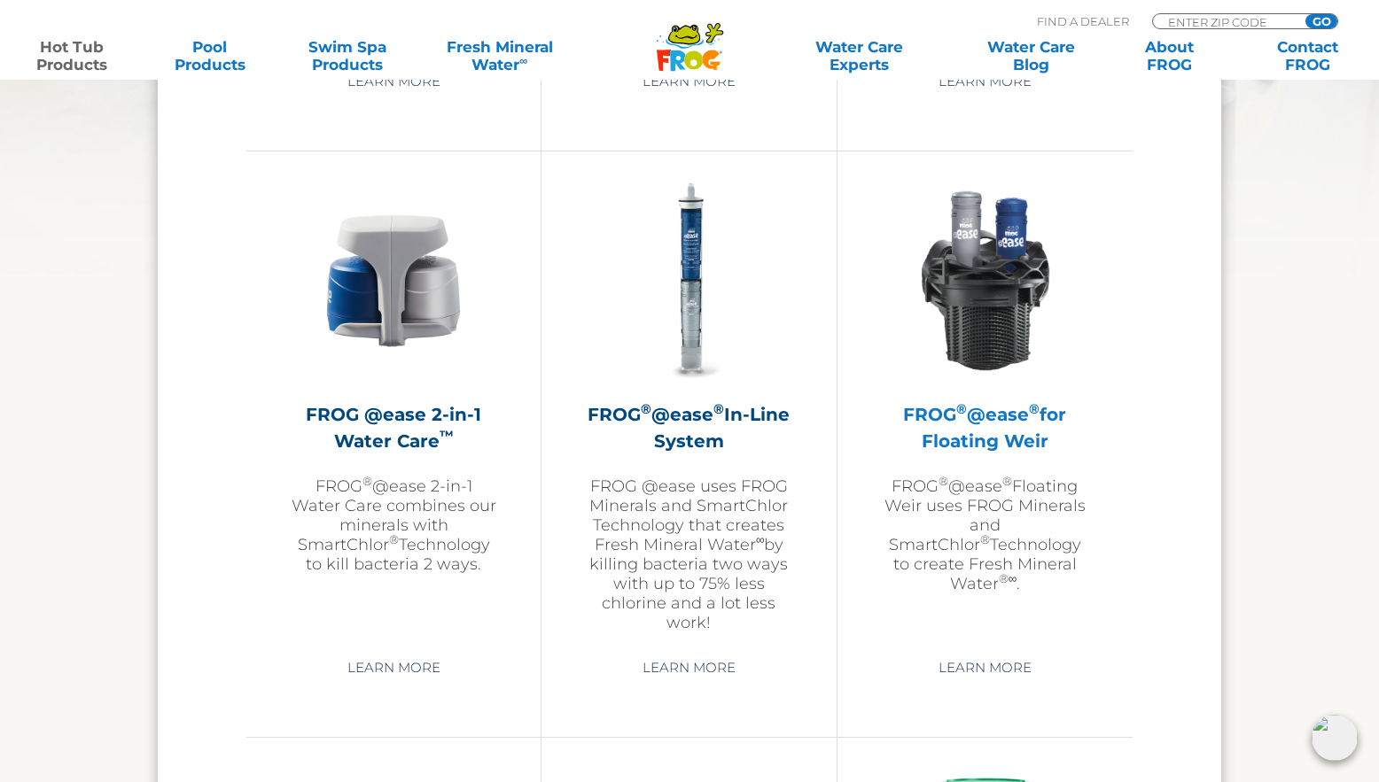
click at [1005, 416] on h2 "FROG ® @ease ® for Floating [PERSON_NAME]" at bounding box center [985, 427] width 206 height 53
